Goal: Information Seeking & Learning: Learn about a topic

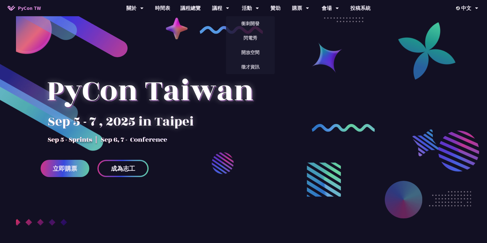
click at [180, 7] on link "議程總覽" at bounding box center [190, 8] width 30 height 16
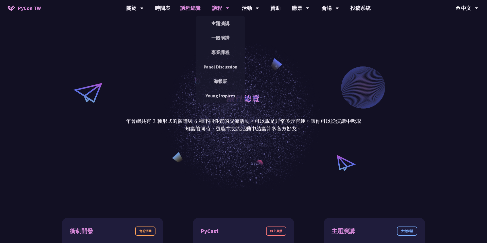
click at [228, 8] on icon at bounding box center [227, 9] width 3 height 2
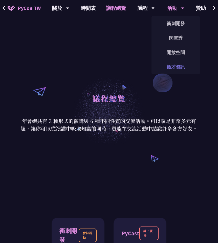
click at [182, 64] on link "徵才資訊" at bounding box center [176, 67] width 49 height 12
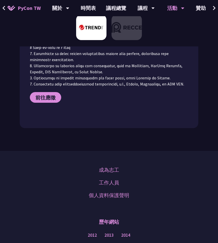
scroll to position [380, 0]
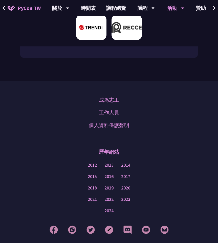
click at [128, 31] on img at bounding box center [127, 27] width 30 height 25
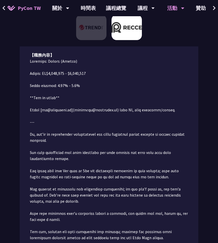
scroll to position [57, 0]
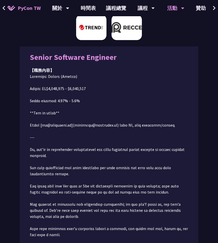
click at [83, 35] on img at bounding box center [91, 27] width 30 height 25
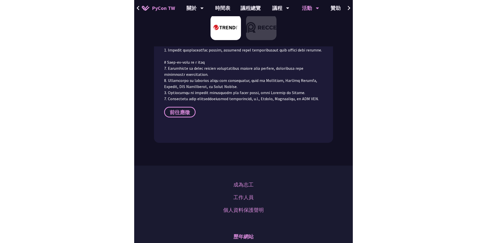
scroll to position [296, 0]
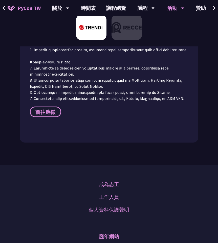
click at [51, 109] on span "前往應徵" at bounding box center [45, 112] width 20 height 6
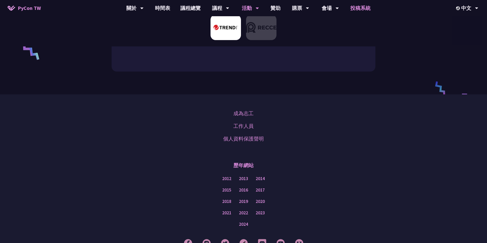
click at [368, 8] on link "投稿系統" at bounding box center [360, 8] width 30 height 16
